Goal: Transaction & Acquisition: Download file/media

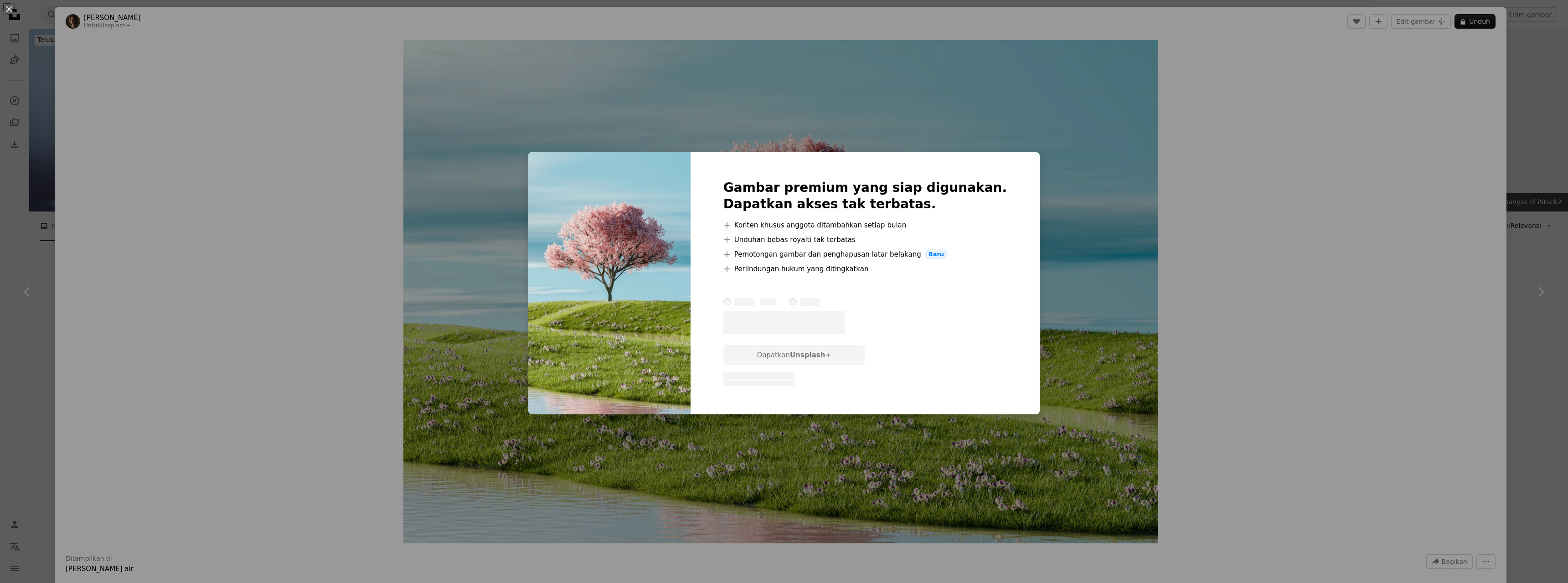
scroll to position [3128, 0]
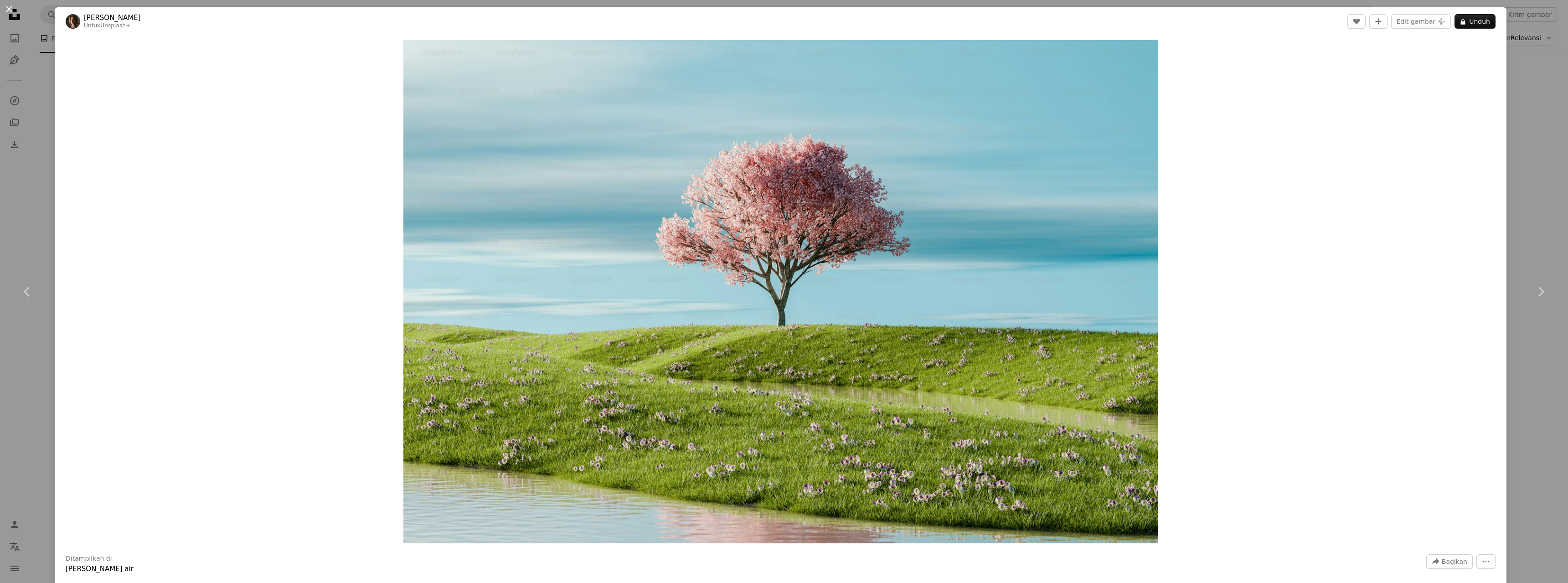
click at [9, 10] on button "An X shape" at bounding box center [9, 9] width 11 height 11
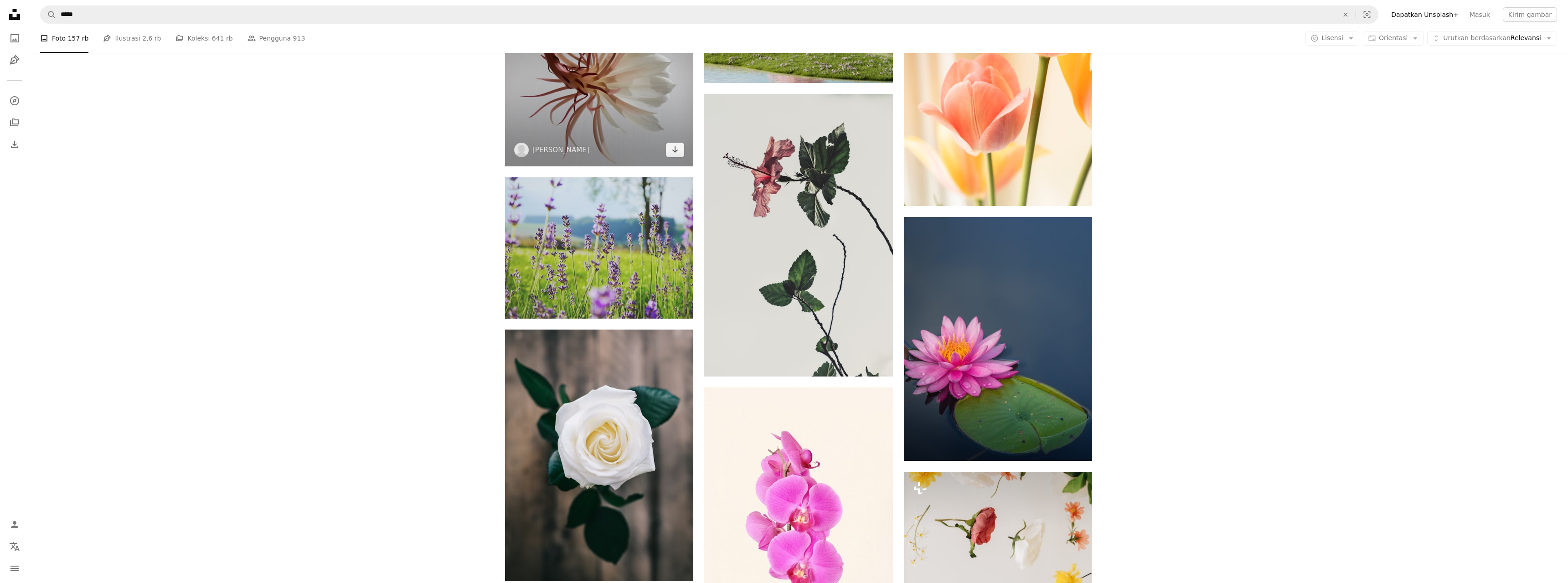
scroll to position [3360, 0]
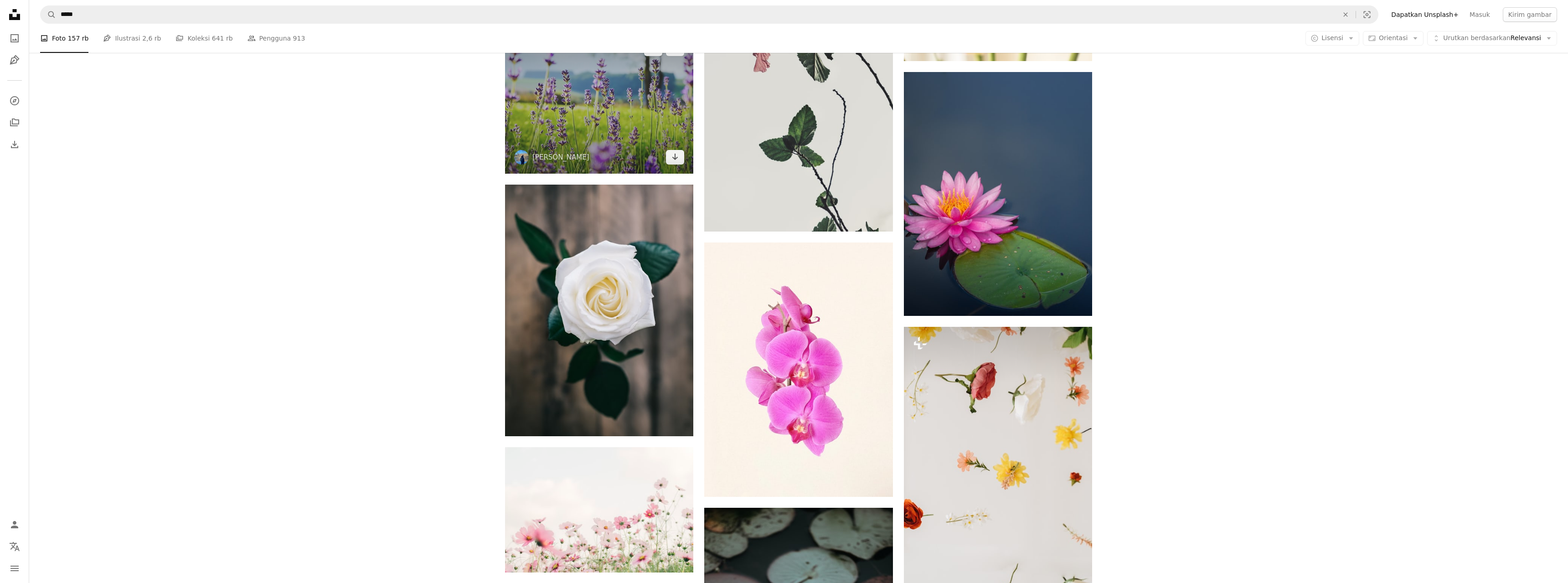
click at [615, 124] on img at bounding box center [599, 103] width 188 height 141
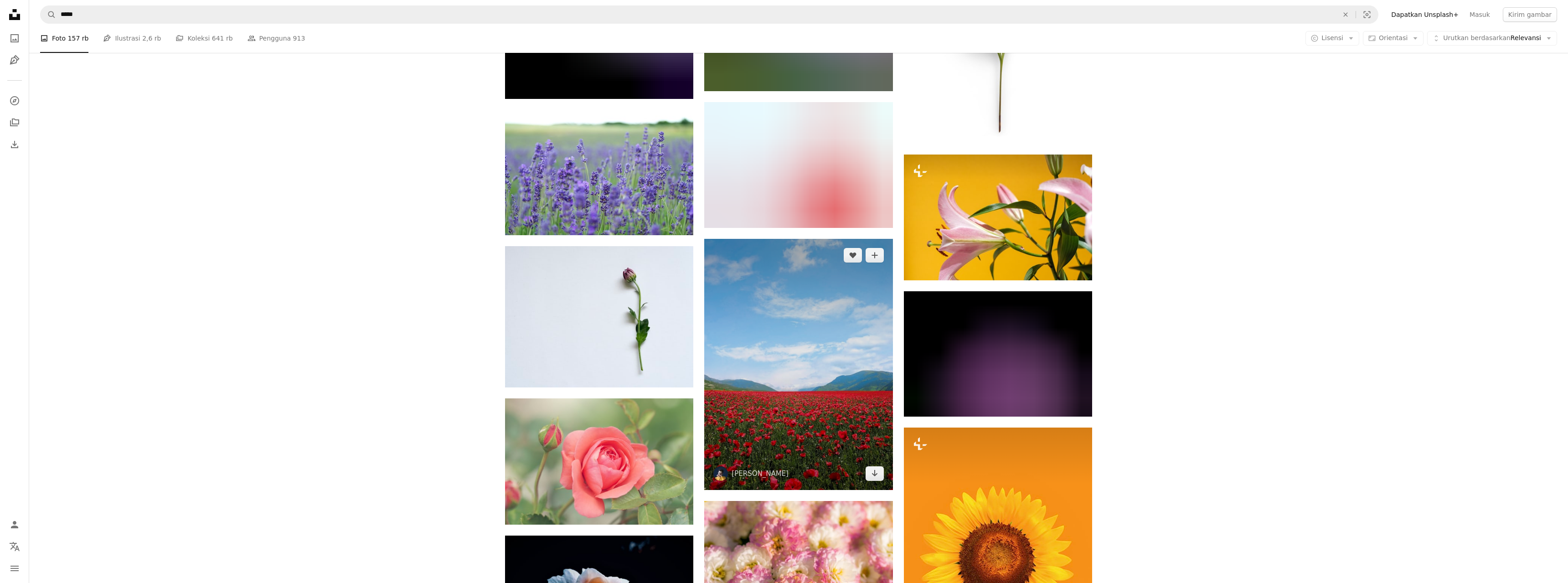
scroll to position [15369, 0]
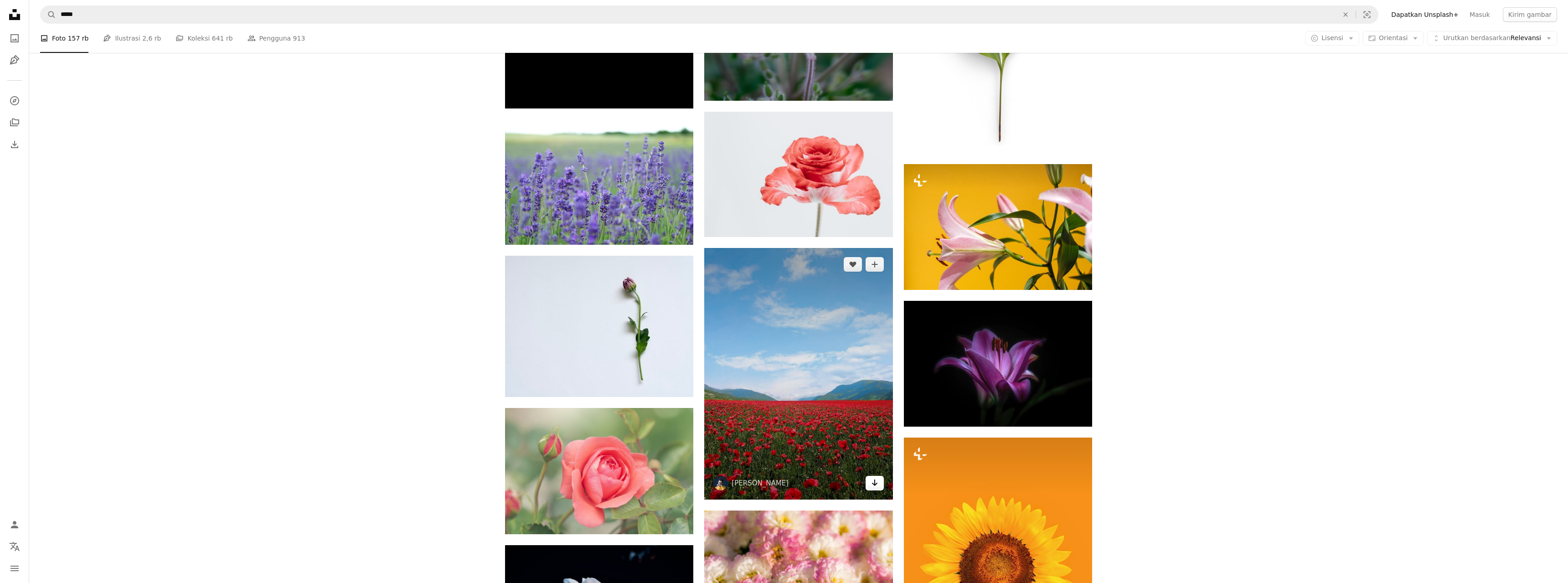
click at [874, 486] on icon "Arrow pointing down" at bounding box center [875, 483] width 7 height 11
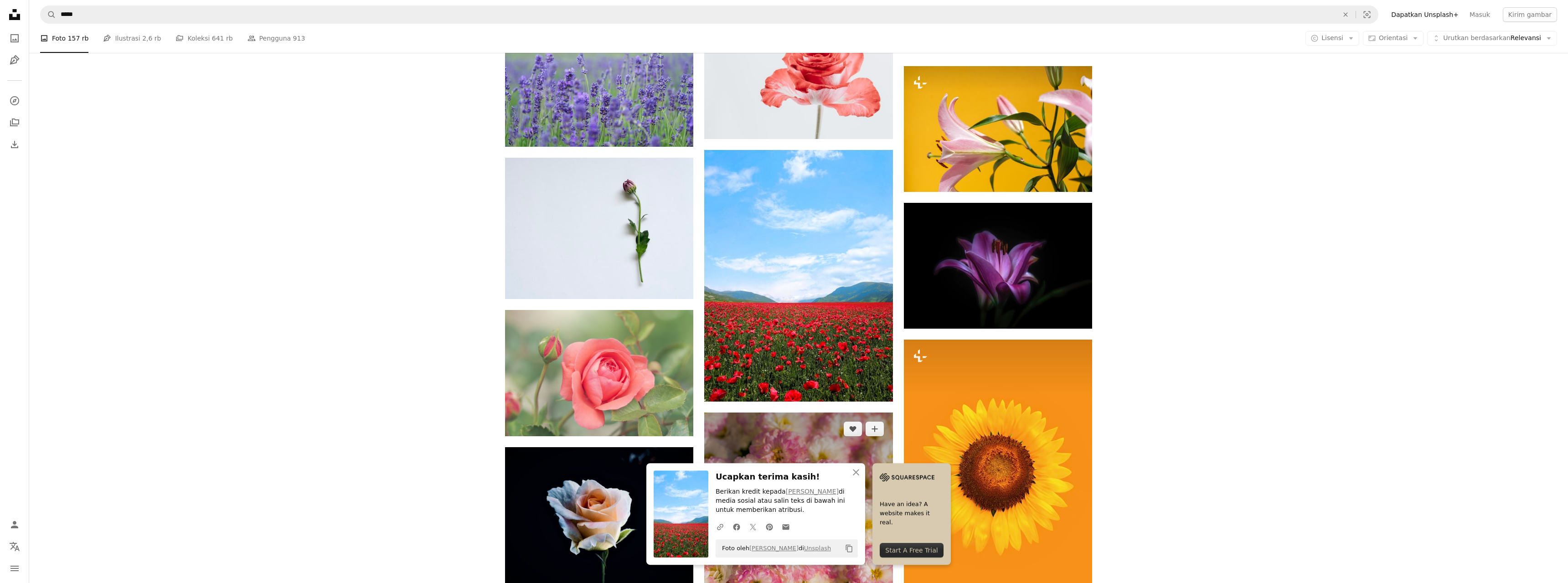
scroll to position [15678, 0]
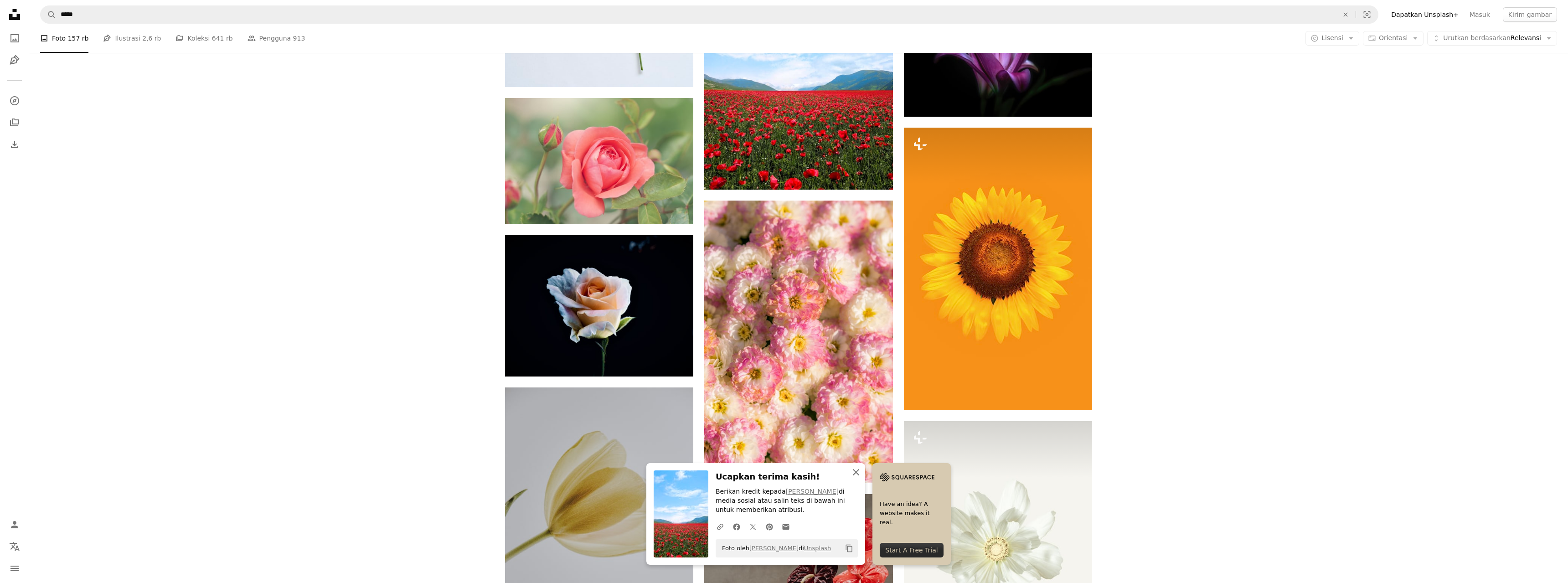
click at [854, 472] on icon "An X shape" at bounding box center [856, 472] width 11 height 11
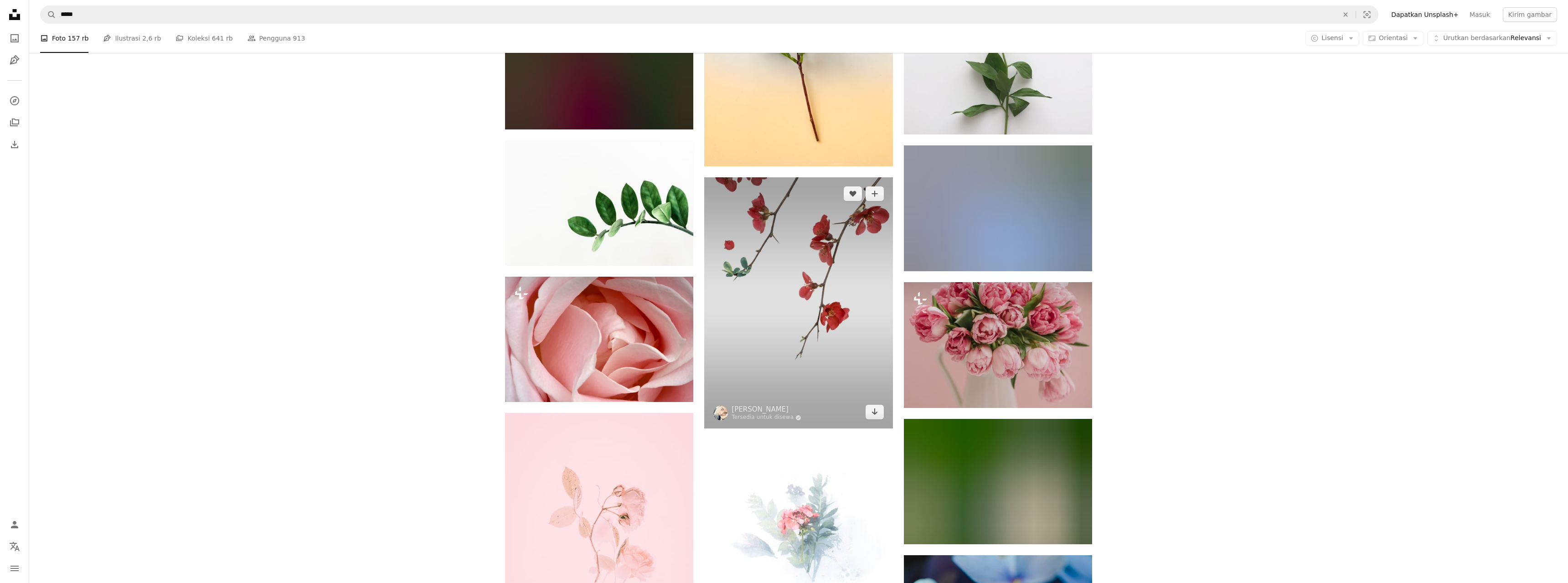
scroll to position [24975, 0]
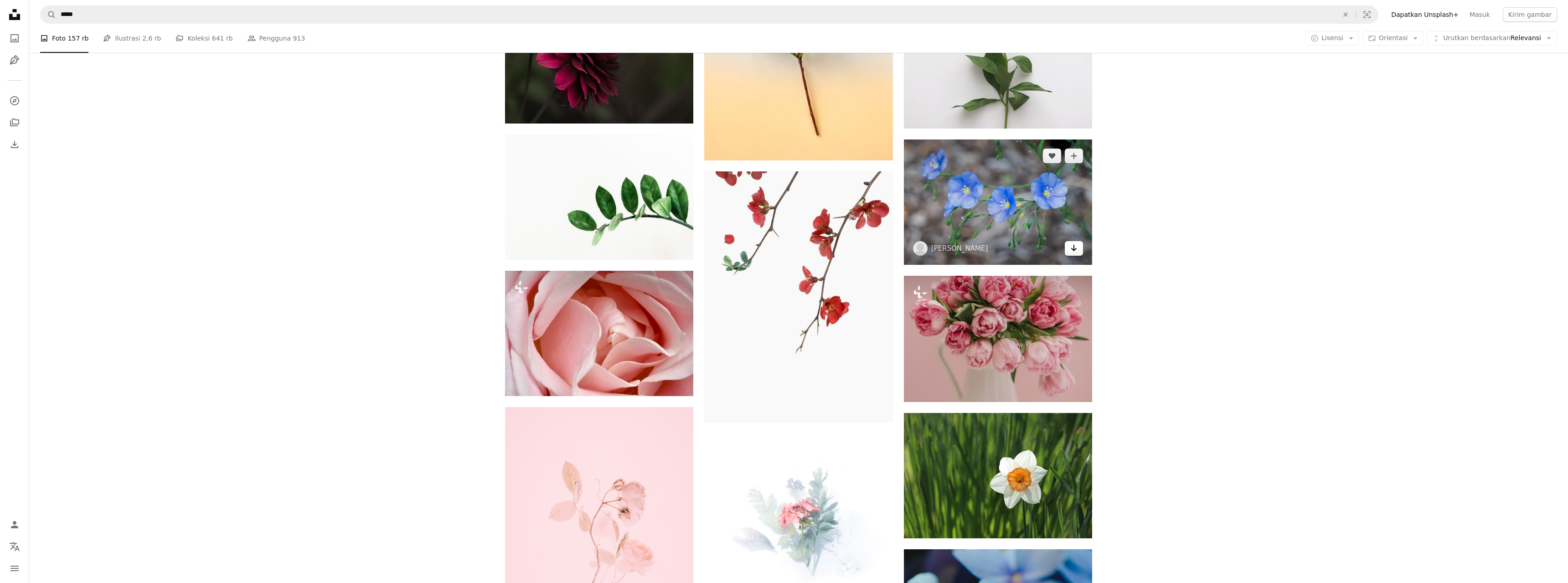
click at [1067, 245] on link "Arrow pointing down" at bounding box center [1074, 248] width 18 height 15
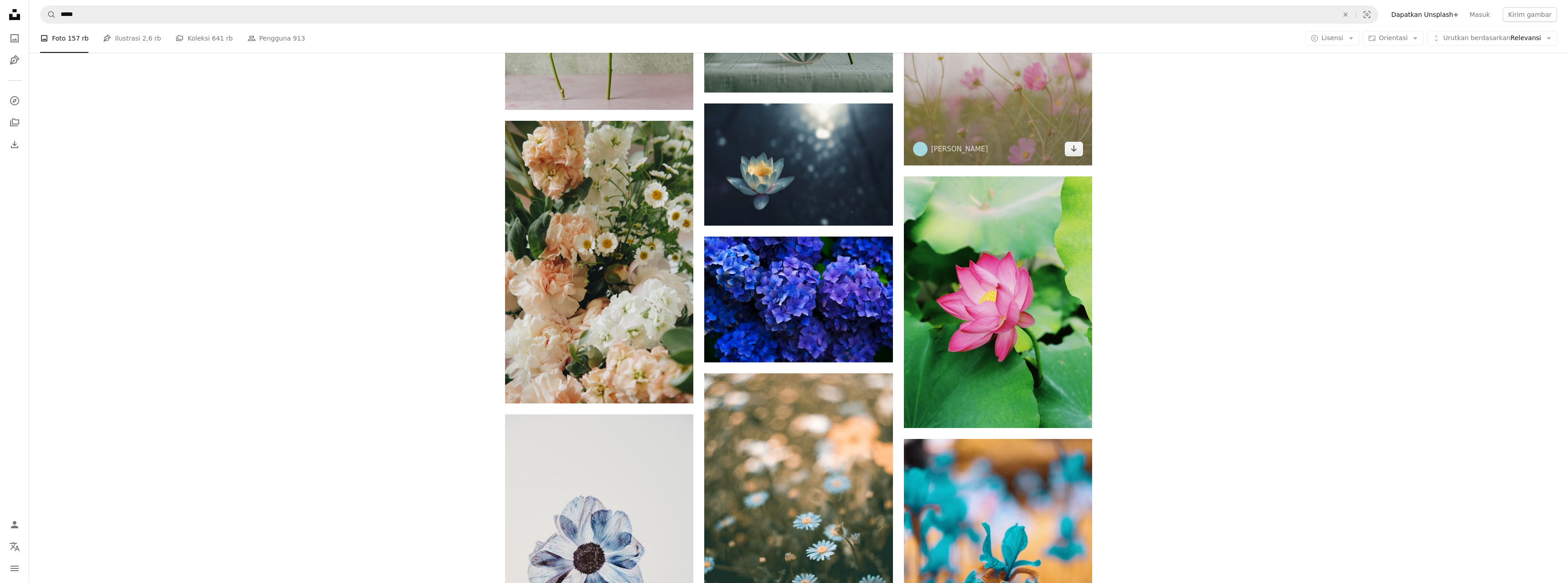
scroll to position [26369, 0]
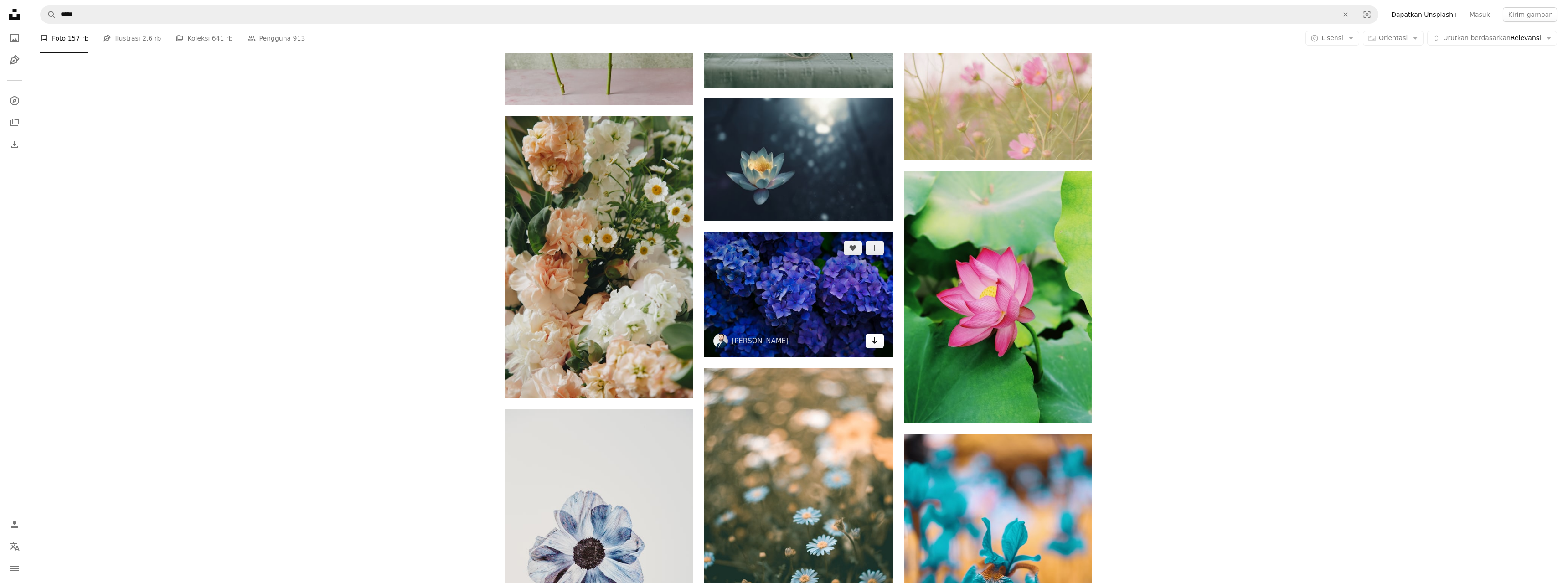
click at [878, 346] on link "Arrow pointing down" at bounding box center [875, 341] width 18 height 15
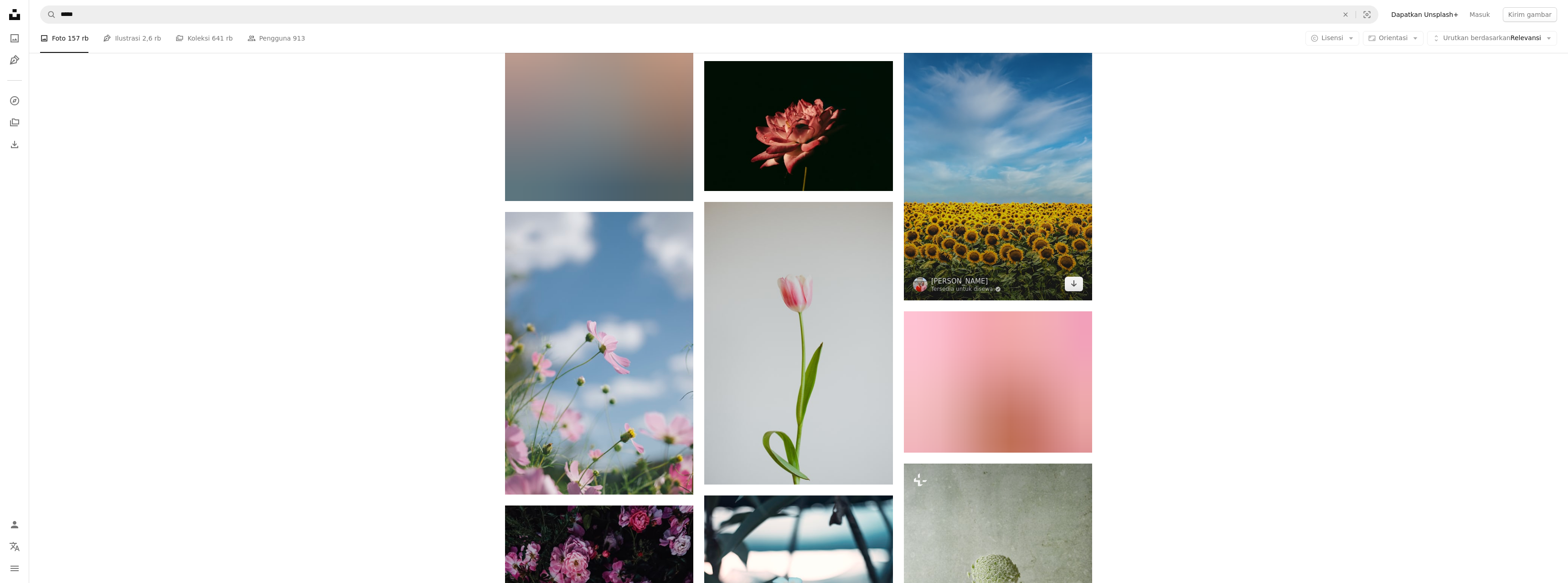
scroll to position [32412, 0]
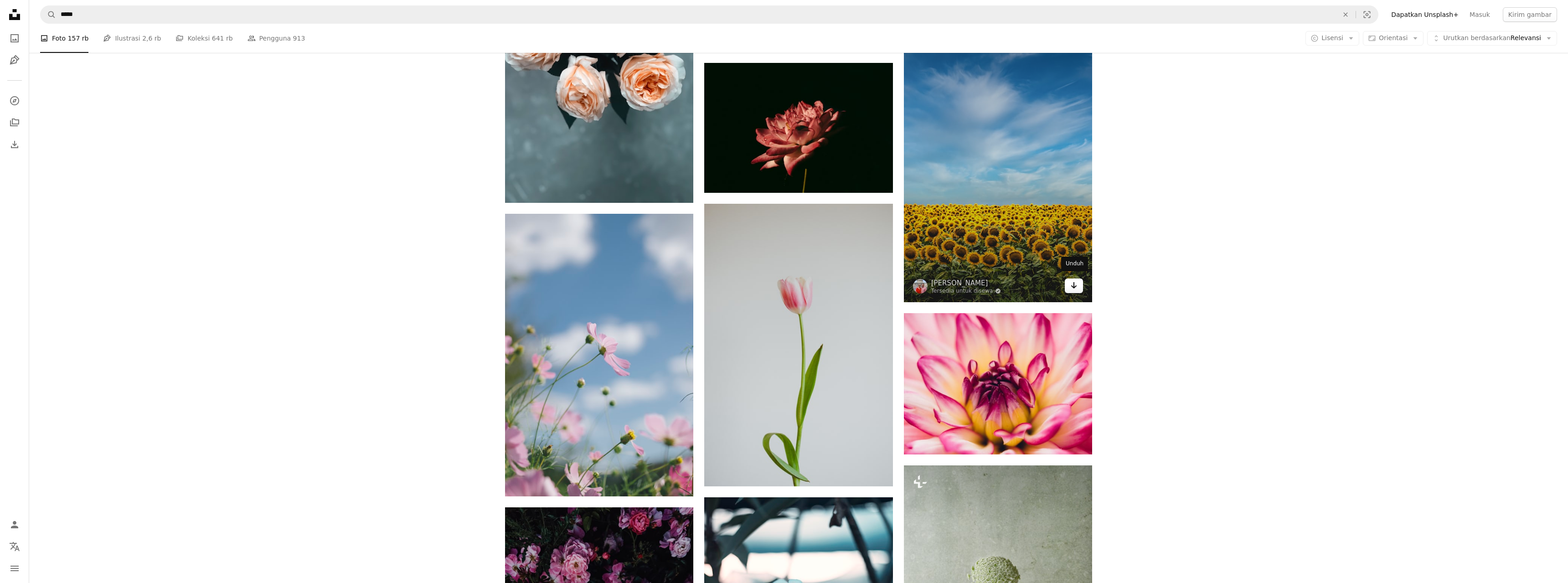
click at [1071, 281] on icon "Arrow pointing down" at bounding box center [1074, 285] width 7 height 11
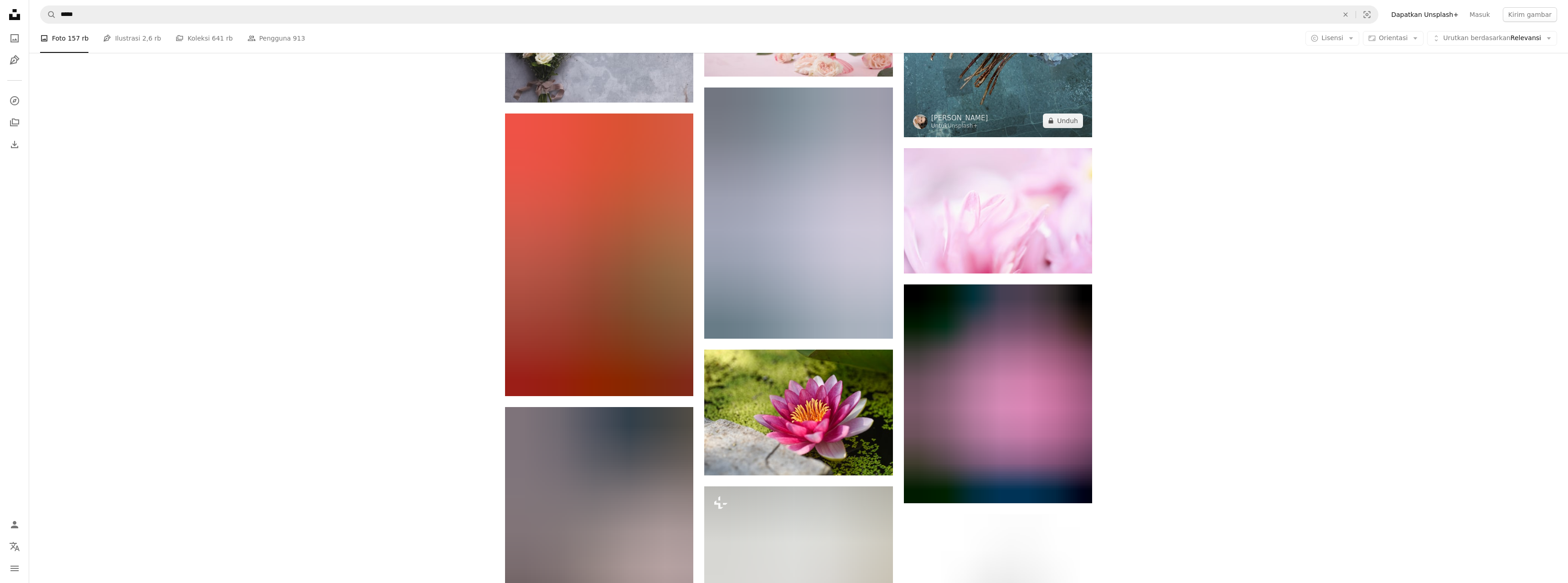
scroll to position [40159, 0]
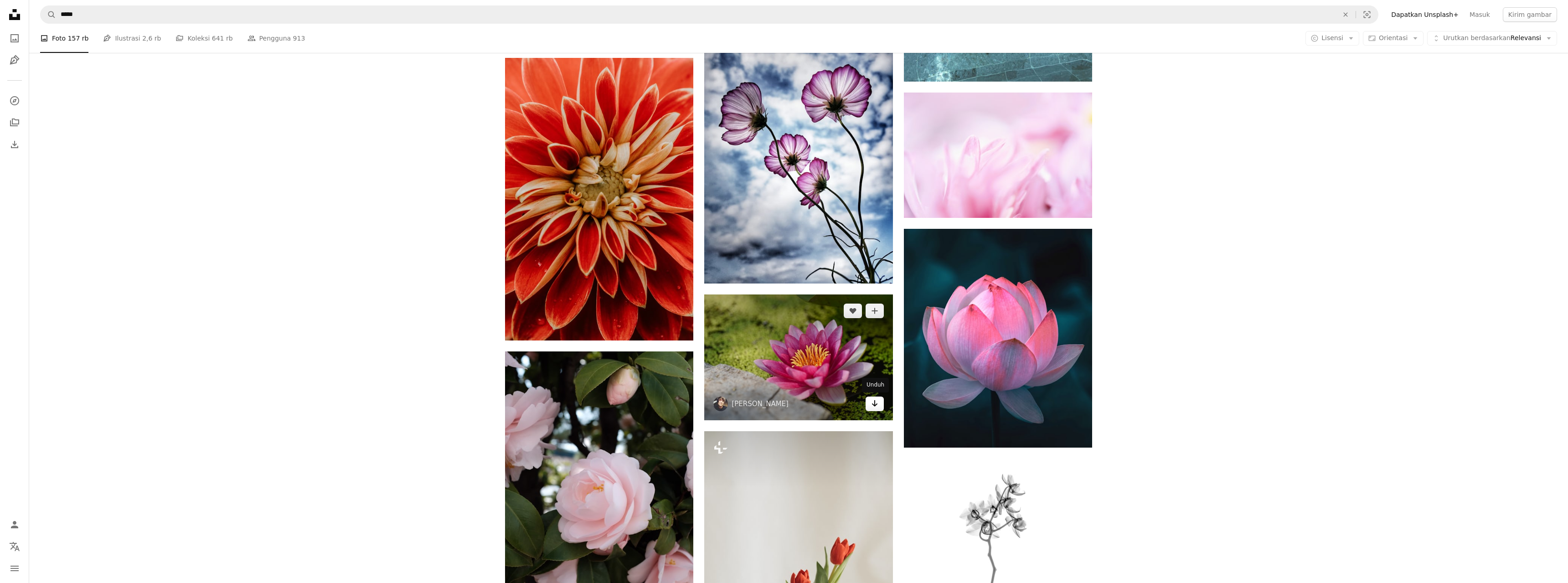
click at [881, 405] on link "Arrow pointing down" at bounding box center [875, 403] width 18 height 15
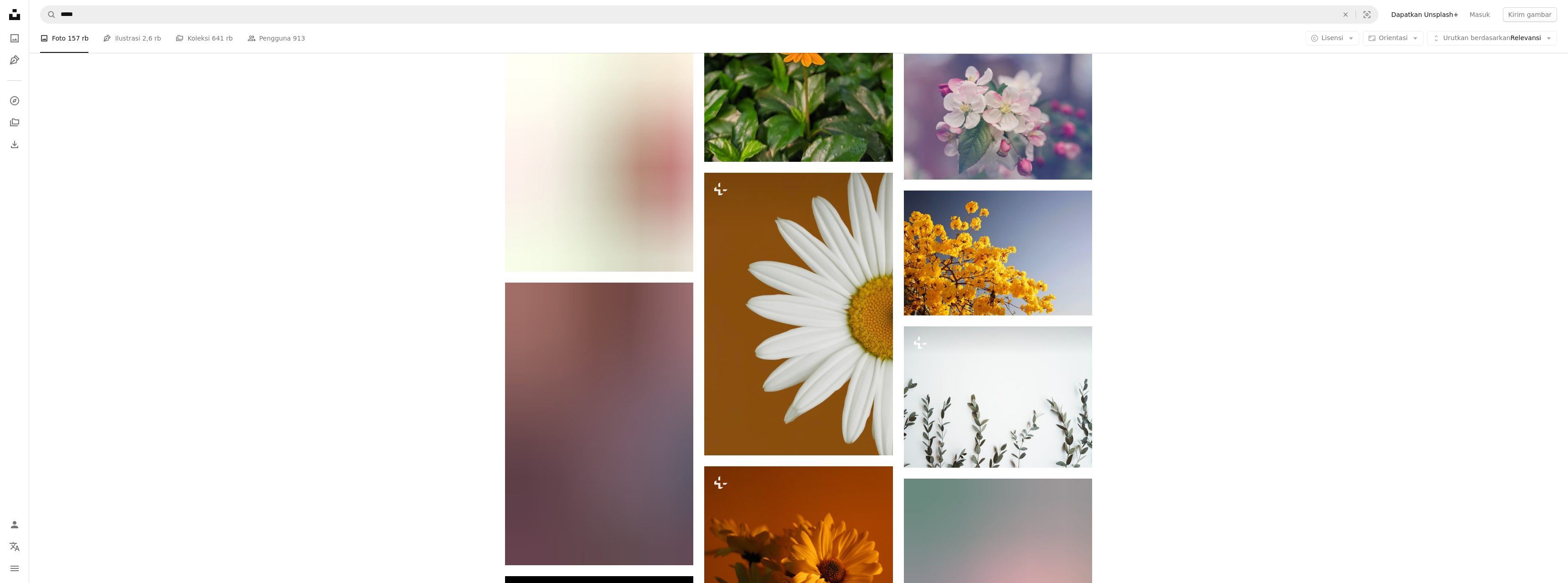
scroll to position [42871, 0]
